Goal: Navigation & Orientation: Find specific page/section

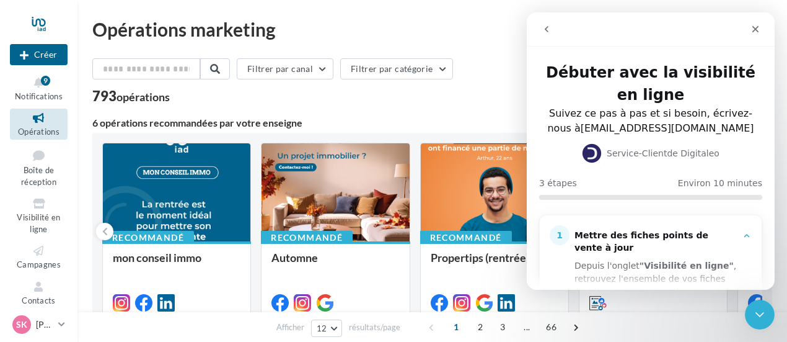
click at [25, 323] on span "SK" at bounding box center [21, 324] width 11 height 12
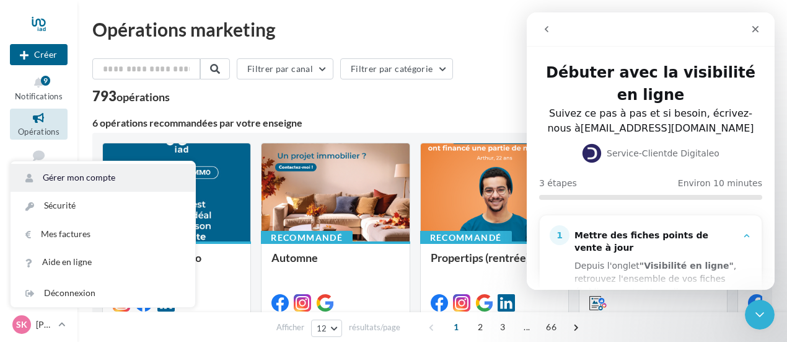
click at [87, 177] on link "Gérer mon compte" at bounding box center [103, 178] width 185 height 28
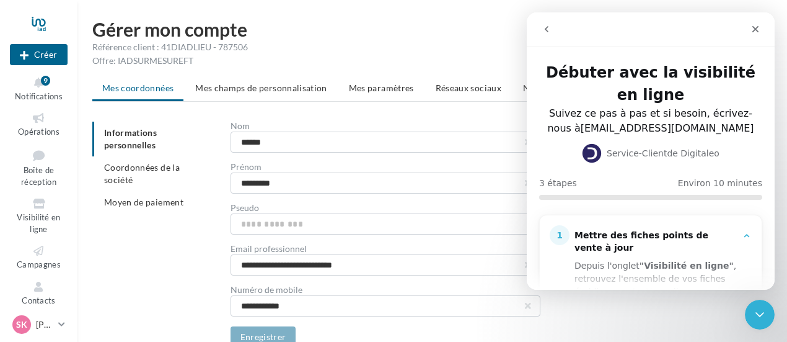
scroll to position [58, 0]
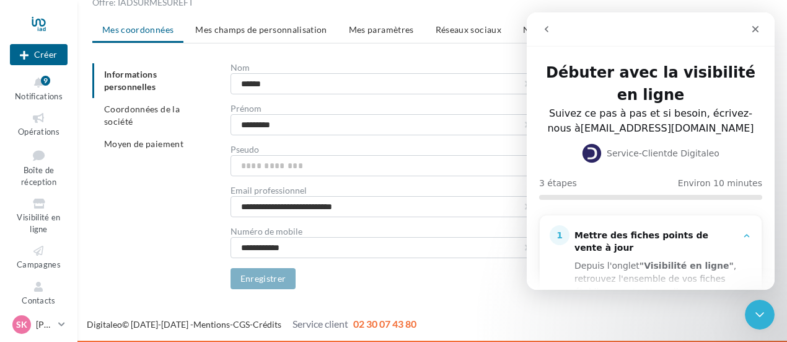
click at [744, 234] on icon "Intercom Messenger" at bounding box center [747, 236] width 10 height 10
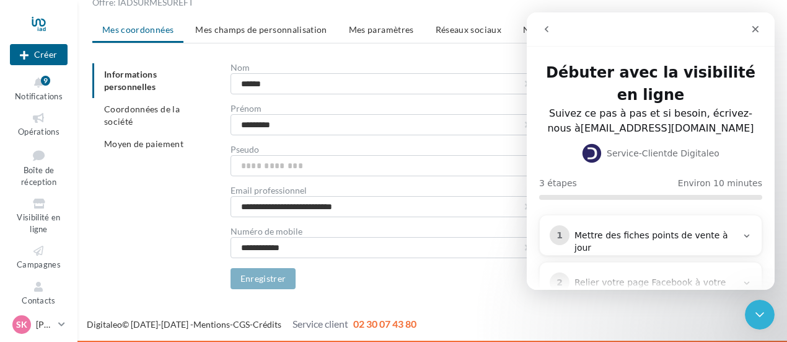
click at [744, 234] on icon "Intercom Messenger" at bounding box center [747, 236] width 10 height 10
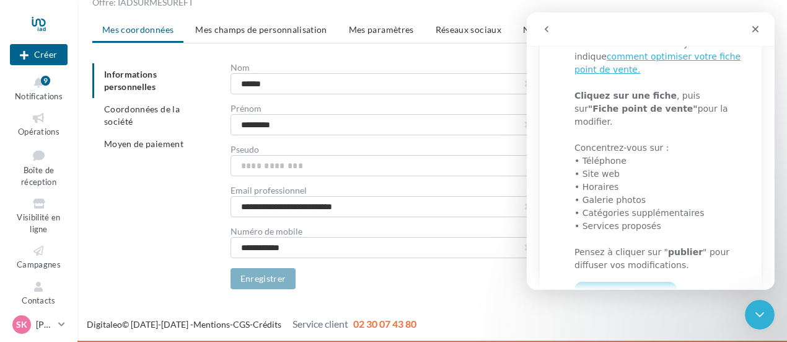
scroll to position [310, 0]
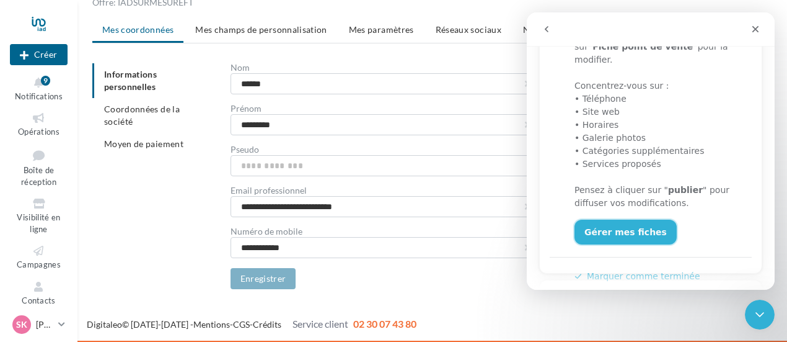
click at [620, 219] on link "Gérer mes fiches" at bounding box center [626, 231] width 102 height 25
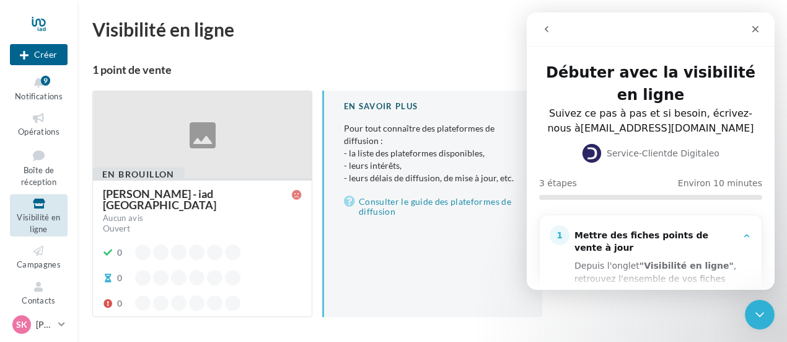
click at [647, 138] on div "Débuter avec la visibilité en ligne Suivez ce pas à pas et si besoin, écrivez-n…" at bounding box center [651, 109] width 248 height 125
click at [639, 118] on div "Suivez ce pas à pas et si besoin, écrivez-nous à [EMAIL_ADDRESS][DOMAIN_NAME]" at bounding box center [650, 121] width 213 height 30
click at [40, 264] on span "Campagnes" at bounding box center [39, 264] width 44 height 10
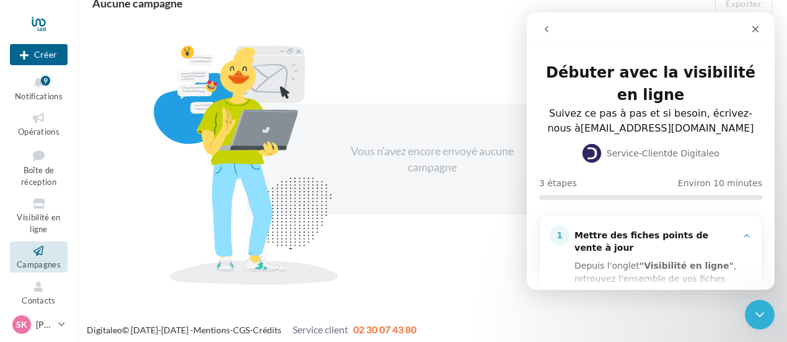
scroll to position [133, 0]
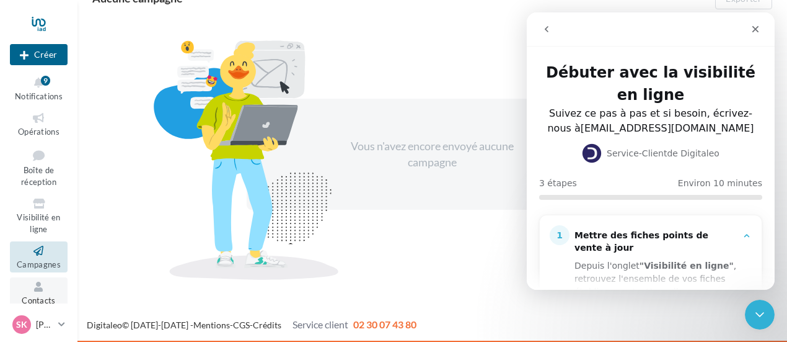
click at [40, 293] on link "Contacts" at bounding box center [39, 292] width 58 height 30
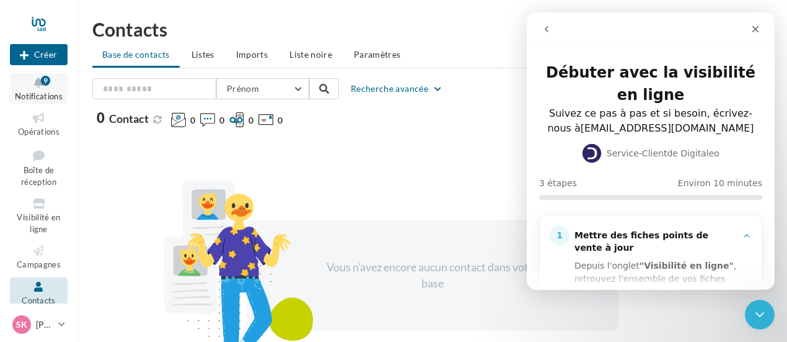
click at [37, 95] on span "Notifications" at bounding box center [39, 96] width 48 height 10
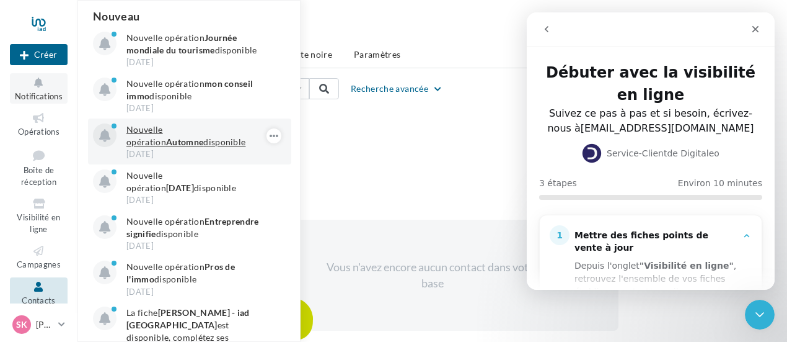
click at [180, 133] on p "Nouvelle opération Automne disponible" at bounding box center [198, 135] width 144 height 25
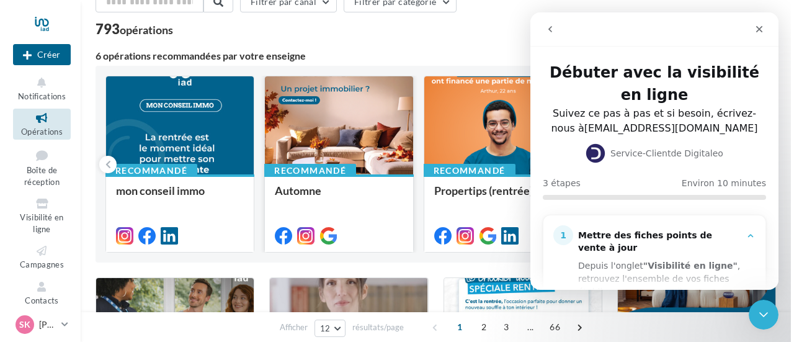
scroll to position [124, 0]
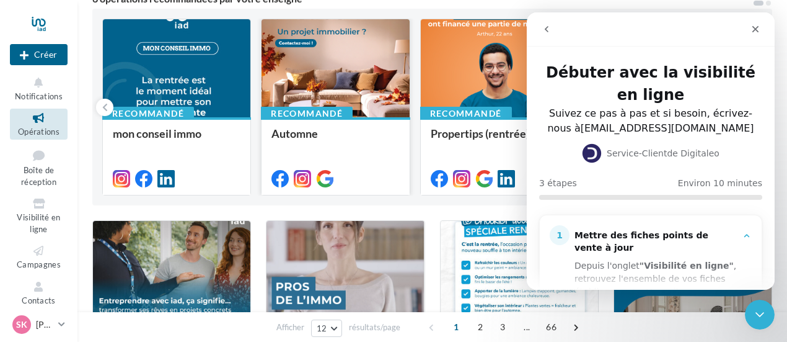
click at [340, 88] on div at bounding box center [336, 68] width 148 height 99
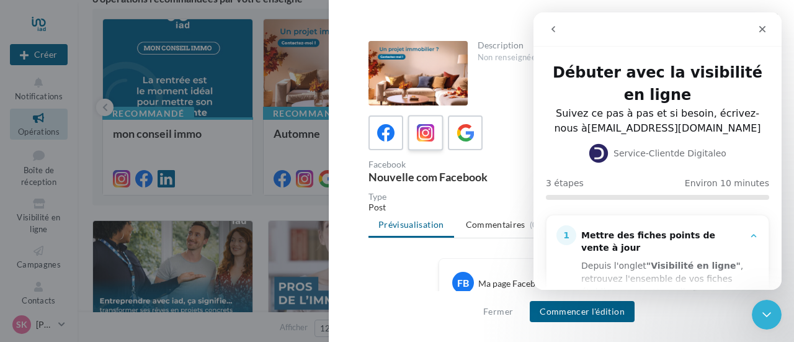
click at [426, 136] on icon at bounding box center [426, 133] width 18 height 18
click at [469, 135] on icon at bounding box center [465, 133] width 18 height 18
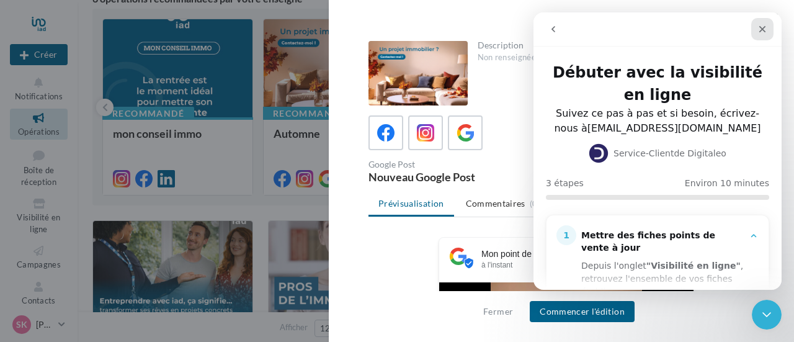
click at [761, 31] on icon "Fermer" at bounding box center [762, 29] width 10 height 10
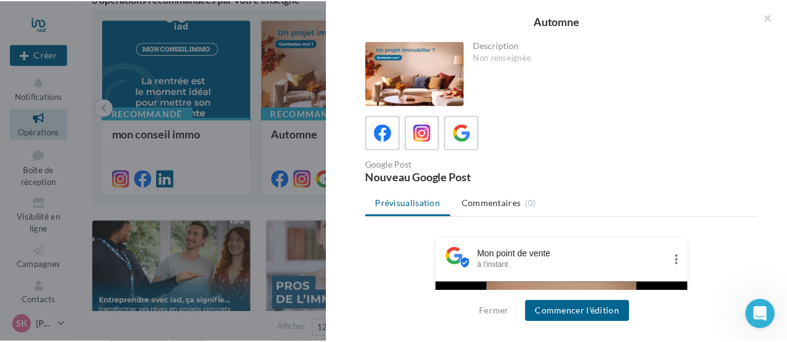
scroll to position [0, 0]
